Goal: Find specific page/section: Find specific page/section

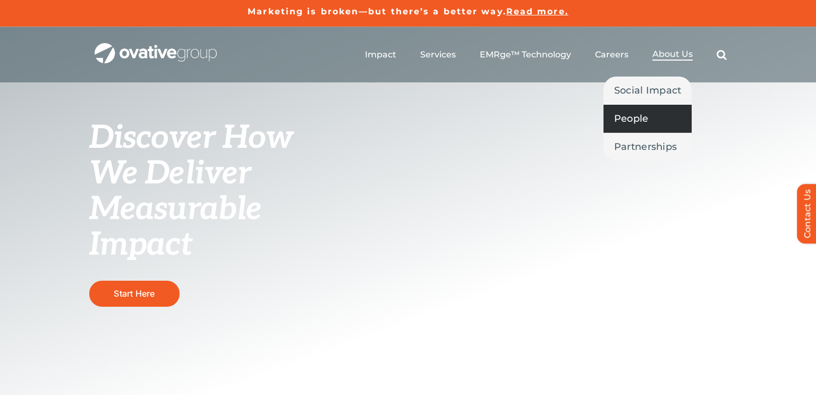
click at [632, 124] on span "People" at bounding box center [631, 118] width 35 height 15
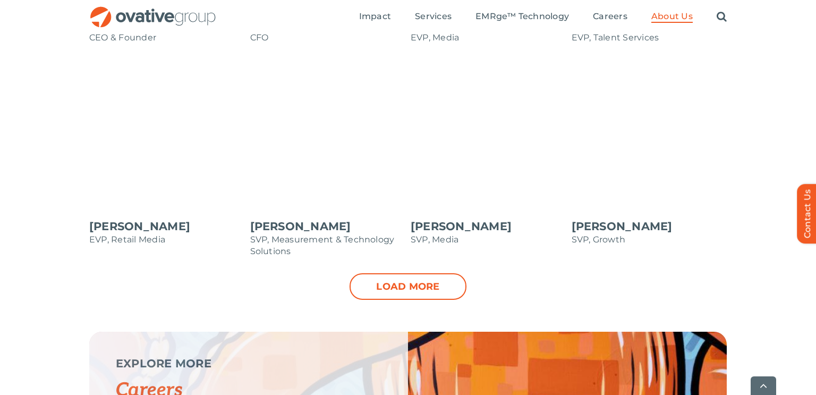
scroll to position [1255, 0]
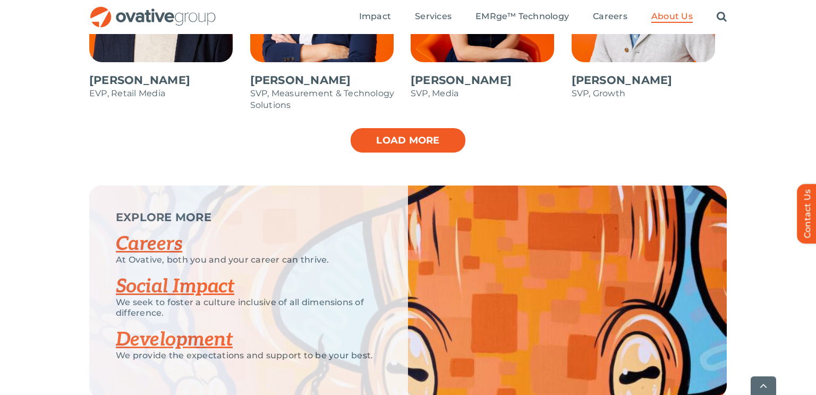
click at [395, 151] on link "Load more" at bounding box center [408, 140] width 117 height 27
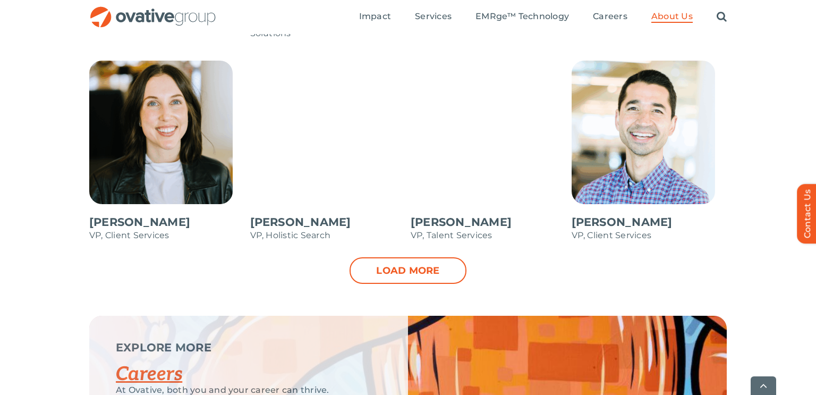
scroll to position [1551, 0]
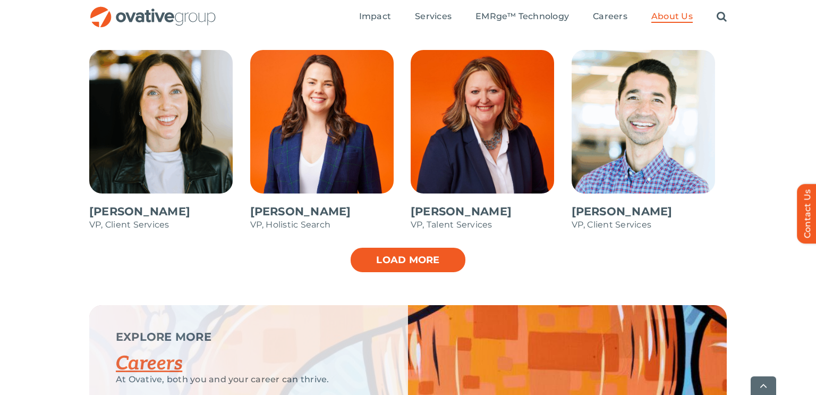
click at [440, 264] on link "Load more" at bounding box center [408, 260] width 117 height 27
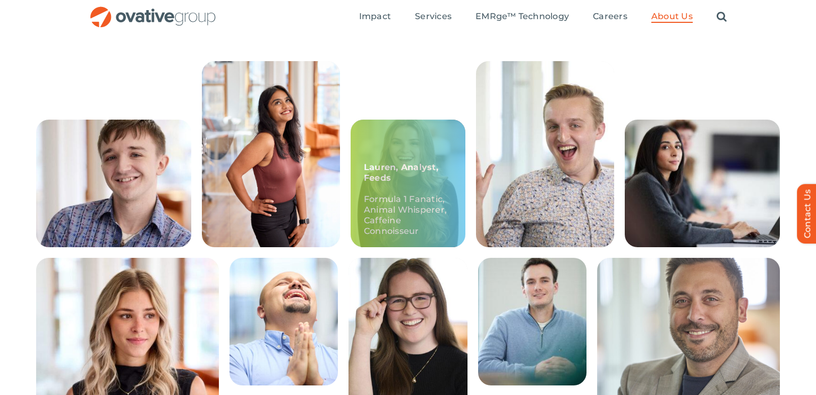
scroll to position [0, 0]
